Goal: Task Accomplishment & Management: Complete application form

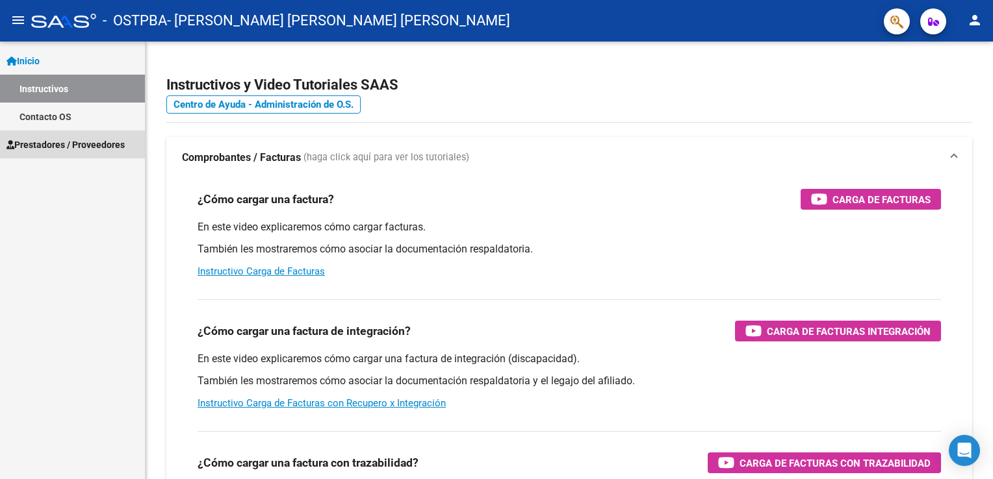
click at [49, 148] on span "Prestadores / Proveedores" at bounding box center [65, 145] width 118 height 14
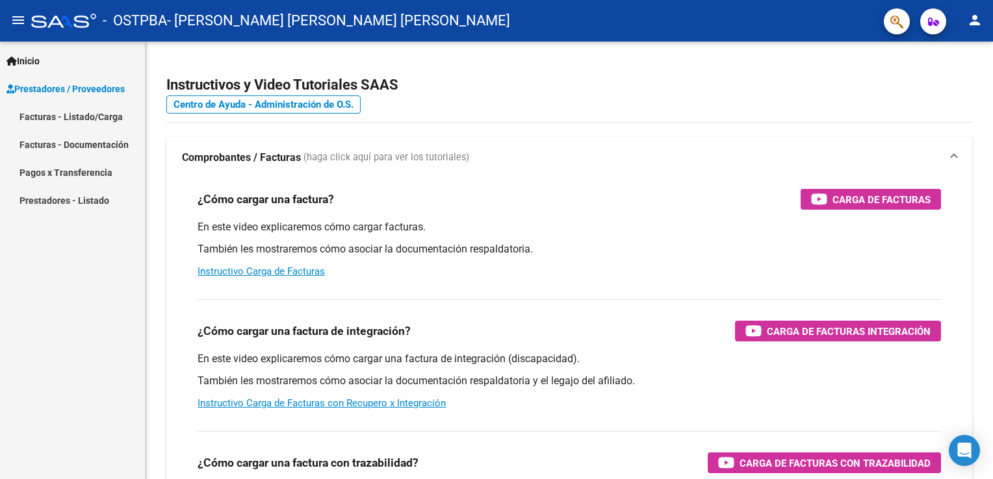
click at [53, 142] on link "Facturas - Documentación" at bounding box center [72, 145] width 145 height 28
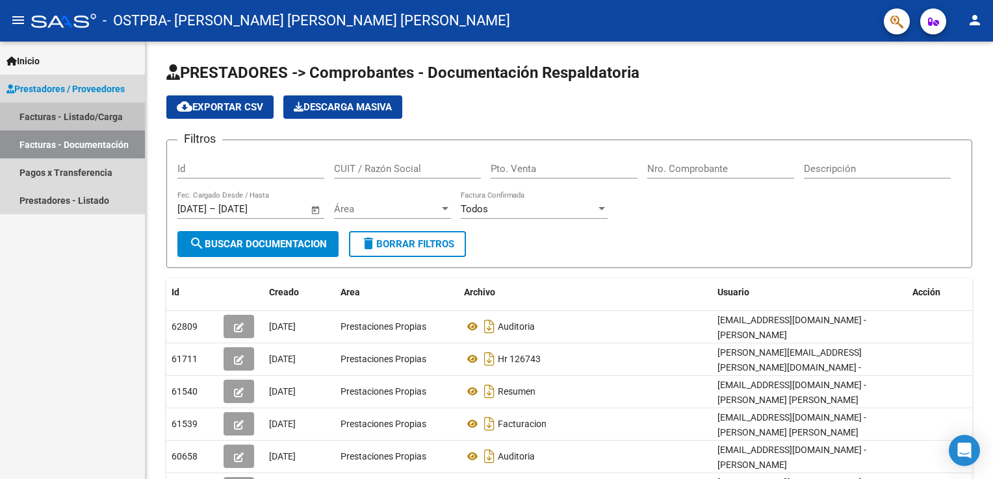
click at [47, 120] on link "Facturas - Listado/Carga" at bounding box center [72, 117] width 145 height 28
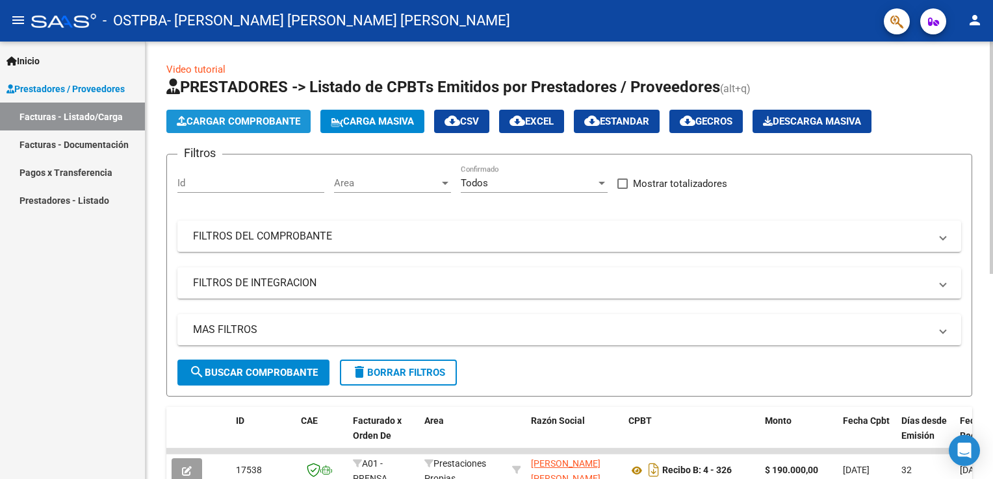
click at [266, 118] on span "Cargar Comprobante" at bounding box center [238, 122] width 123 height 12
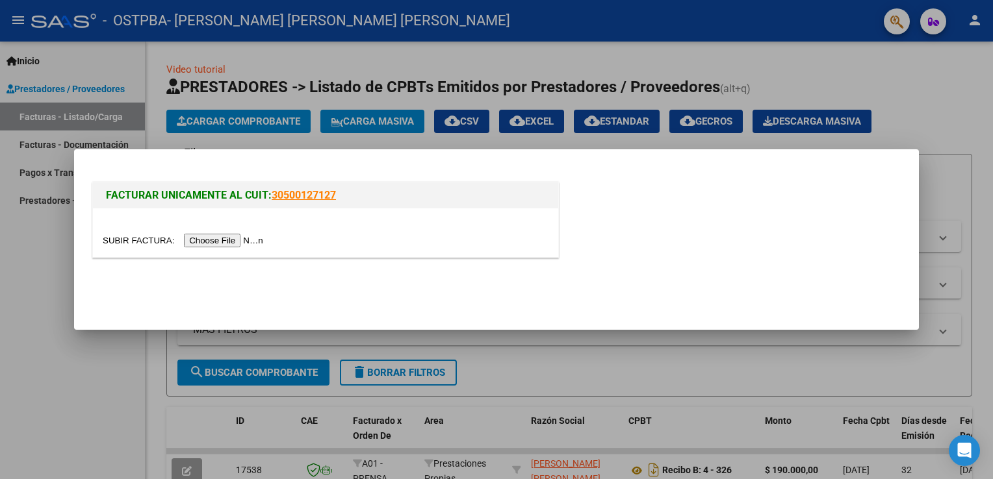
click at [142, 235] on input "file" at bounding box center [185, 241] width 164 height 14
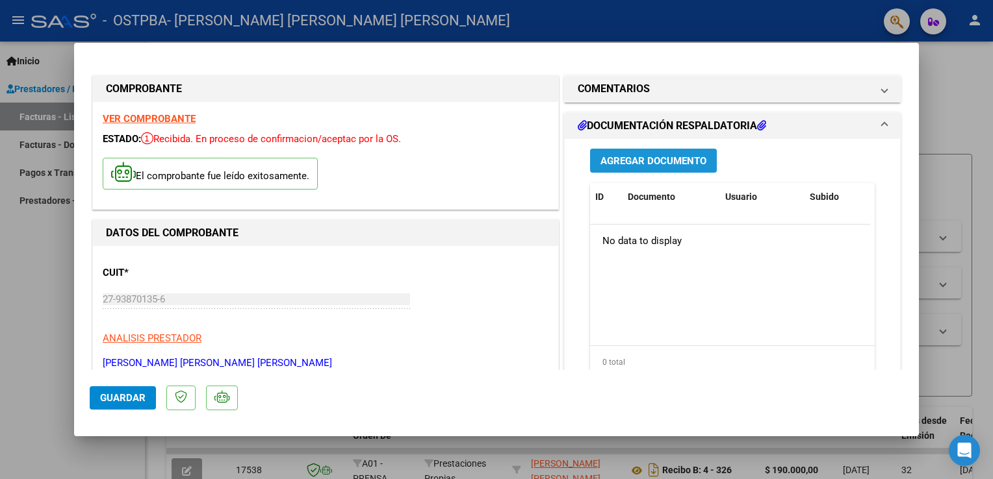
click at [673, 164] on span "Agregar Documento" at bounding box center [653, 161] width 106 height 12
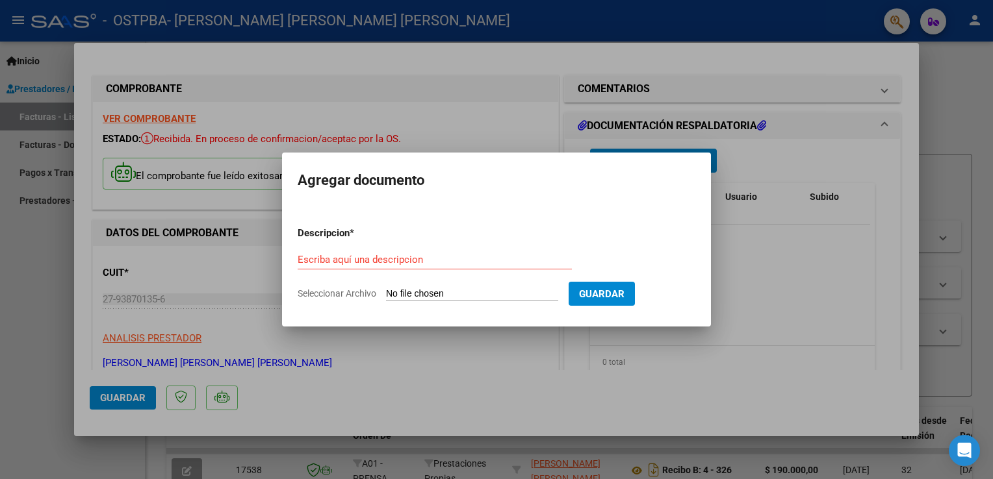
click at [480, 249] on form "Descripcion * Escriba aquí una descripcion Seleccionar Archivo Guardar" at bounding box center [497, 263] width 398 height 95
click at [447, 262] on input "Escriba aquí una descripcion" at bounding box center [435, 260] width 274 height 12
click at [411, 260] on input "Escriba aquí una descripcion" at bounding box center [435, 260] width 274 height 12
click at [385, 288] on app-file-uploader "Seleccionar Archivo" at bounding box center [433, 294] width 271 height 12
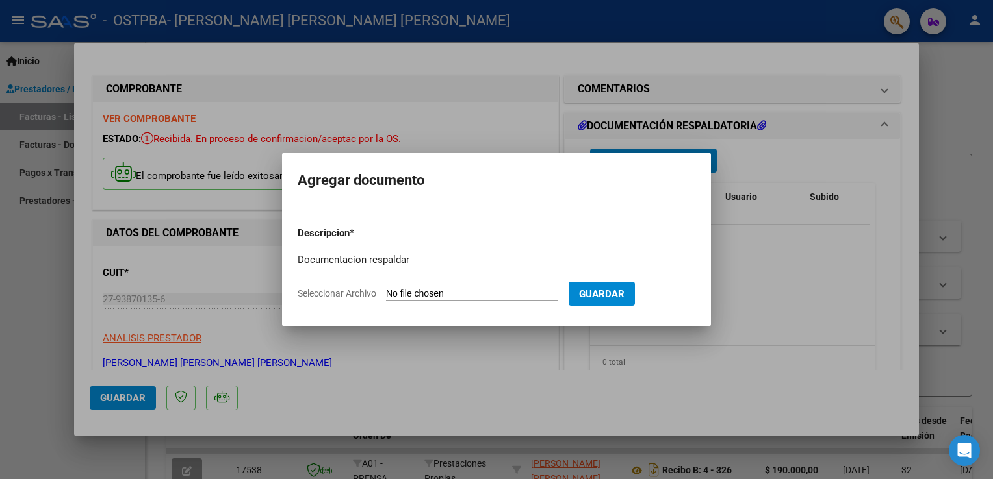
click at [385, 288] on app-file-uploader "Seleccionar Archivo" at bounding box center [433, 294] width 271 height 12
click at [429, 256] on input "Documentacion respaldar" at bounding box center [435, 260] width 274 height 12
type input "D"
type input "Facturacion"
click at [349, 296] on span "Seleccionar Archivo" at bounding box center [337, 293] width 79 height 10
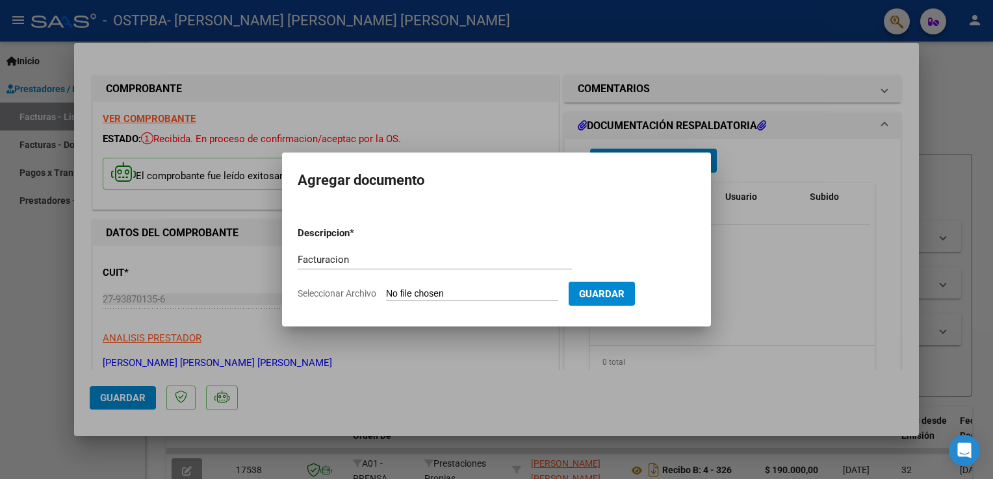
click at [386, 296] on input "Seleccionar Archivo" at bounding box center [472, 294] width 172 height 12
type input "C:\fakepath\Facturacion [DATE].pdf"
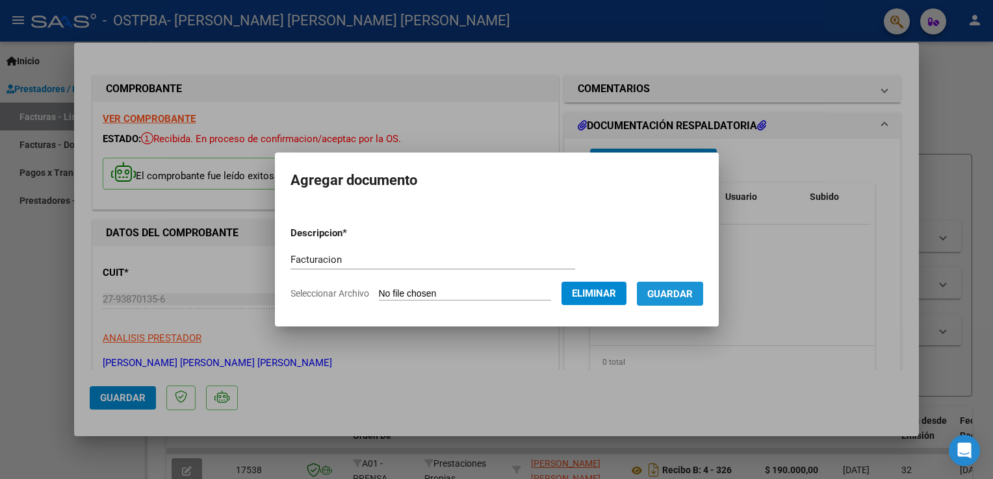
click at [669, 296] on span "Guardar" at bounding box center [669, 294] width 45 height 12
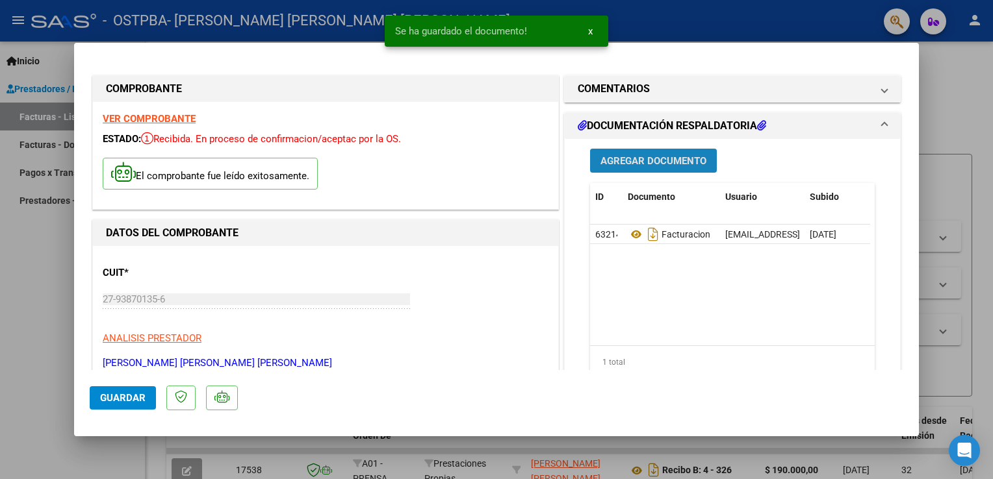
click at [663, 160] on span "Agregar Documento" at bounding box center [653, 161] width 106 height 12
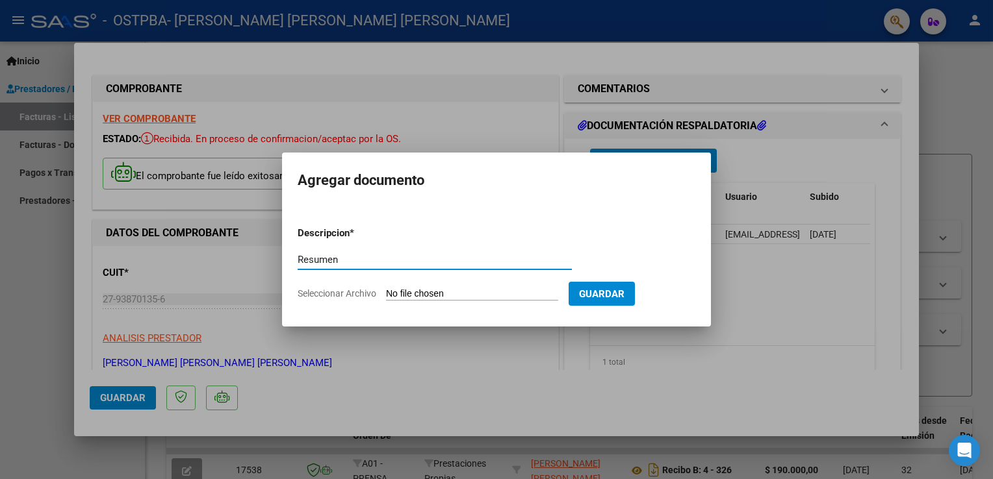
type input "Resumen"
click at [356, 292] on span "Seleccionar Archivo" at bounding box center [337, 293] width 79 height 10
click at [386, 292] on input "Seleccionar Archivo" at bounding box center [472, 294] width 172 height 12
type input "C:\fakepath\Resumen [DATE].xlsx"
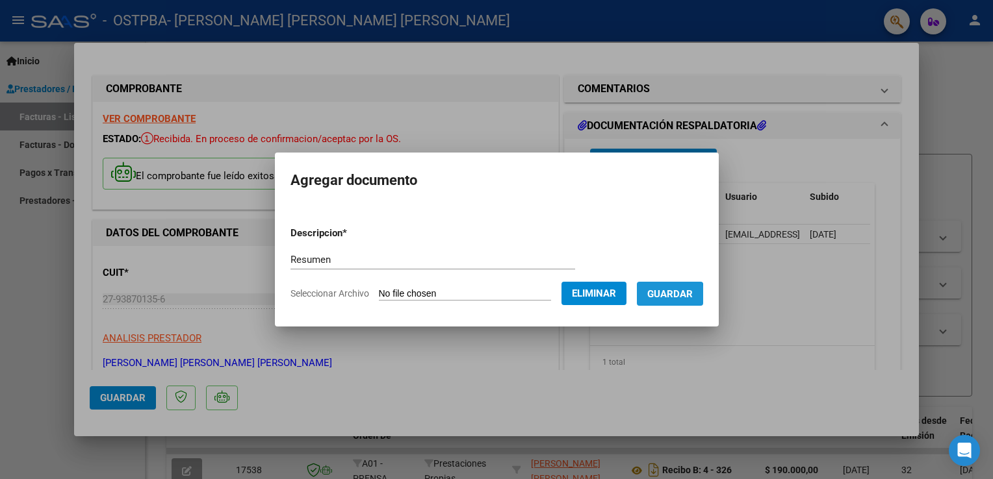
click at [666, 296] on span "Guardar" at bounding box center [669, 294] width 45 height 12
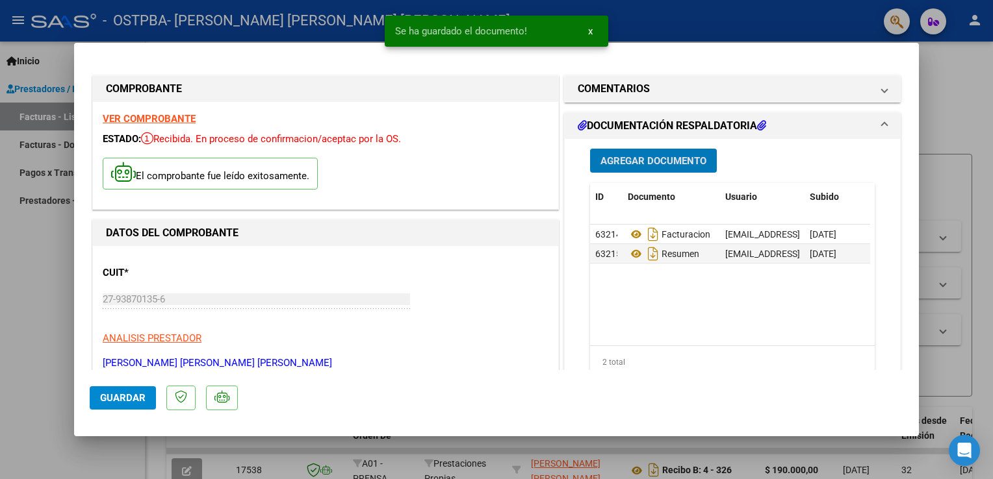
click at [134, 392] on span "Guardar" at bounding box center [122, 398] width 45 height 12
click at [964, 88] on div at bounding box center [496, 239] width 993 height 479
type input "$ 0,00"
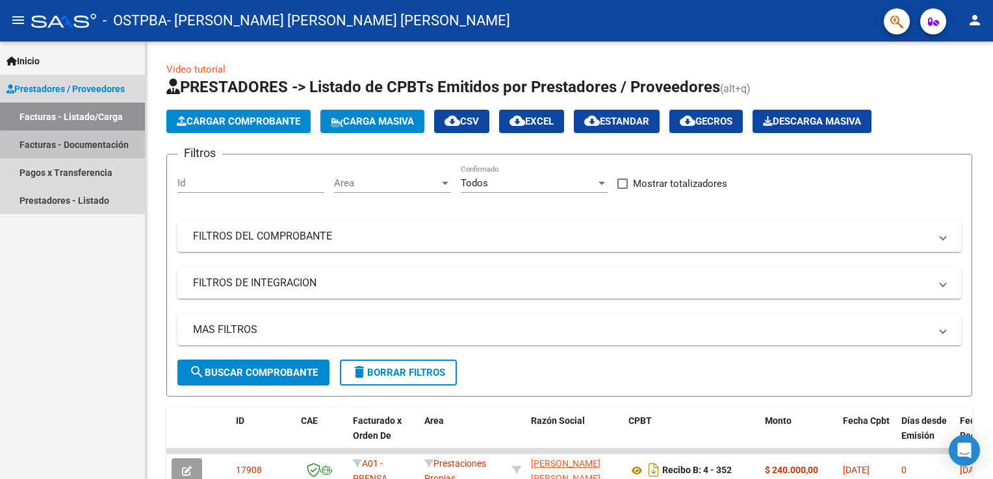
click at [74, 151] on link "Facturas - Documentación" at bounding box center [72, 145] width 145 height 28
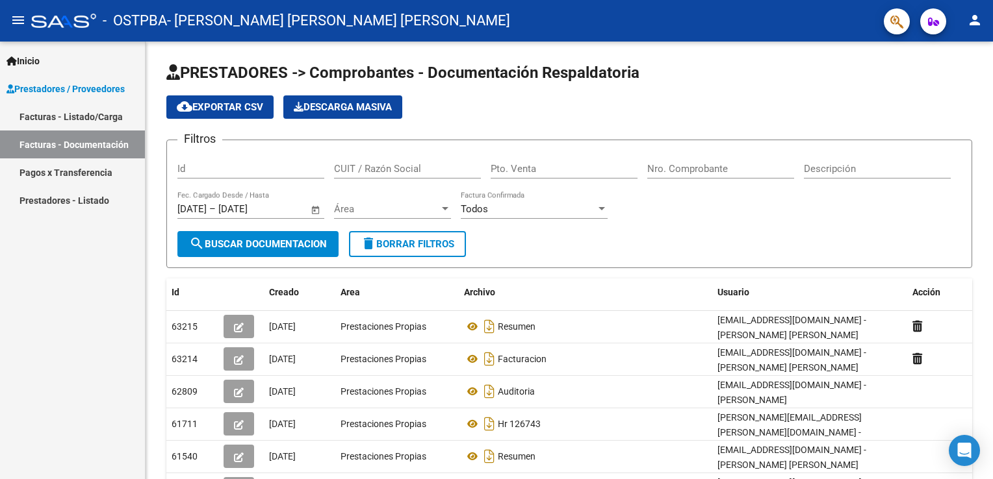
click at [78, 116] on link "Facturas - Listado/Carga" at bounding box center [72, 117] width 145 height 28
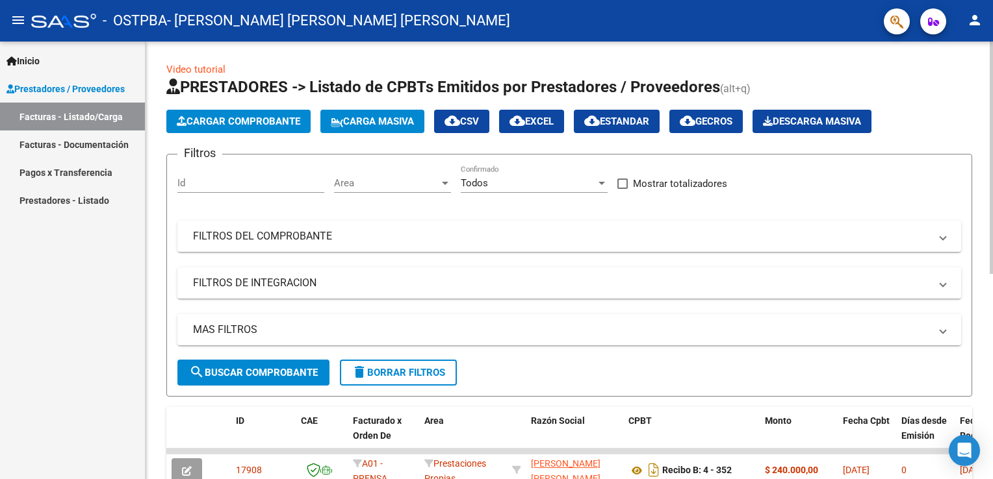
click at [992, 0] on html "menu - OSTPBA - [PERSON_NAME] [PERSON_NAME] [PERSON_NAME] person Inicio Instruc…" at bounding box center [496, 239] width 993 height 479
